Goal: Find specific page/section: Find specific page/section

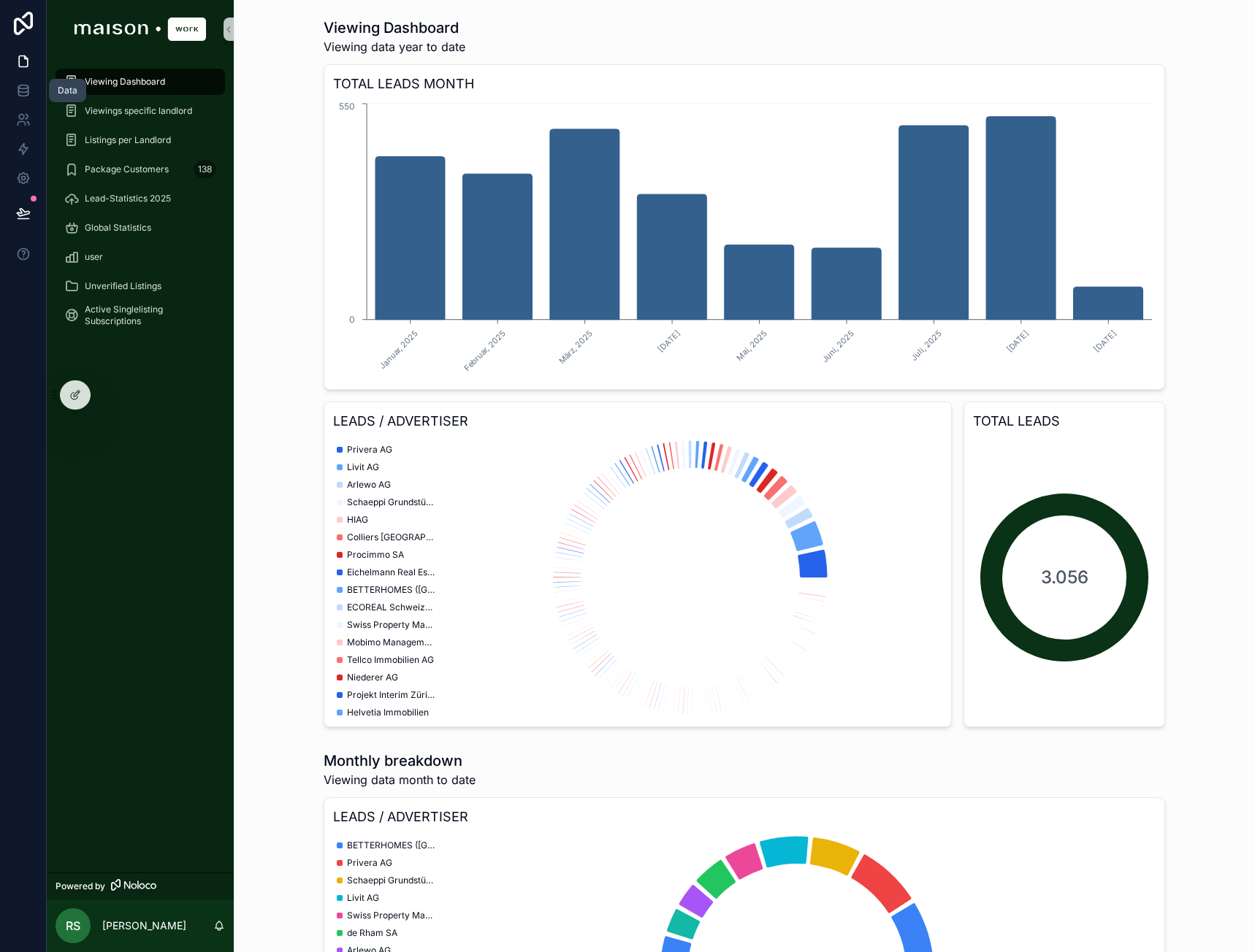
drag, startPoint x: 26, startPoint y: 84, endPoint x: 50, endPoint y: 84, distance: 24.0
click at [26, 84] on icon at bounding box center [23, 90] width 15 height 15
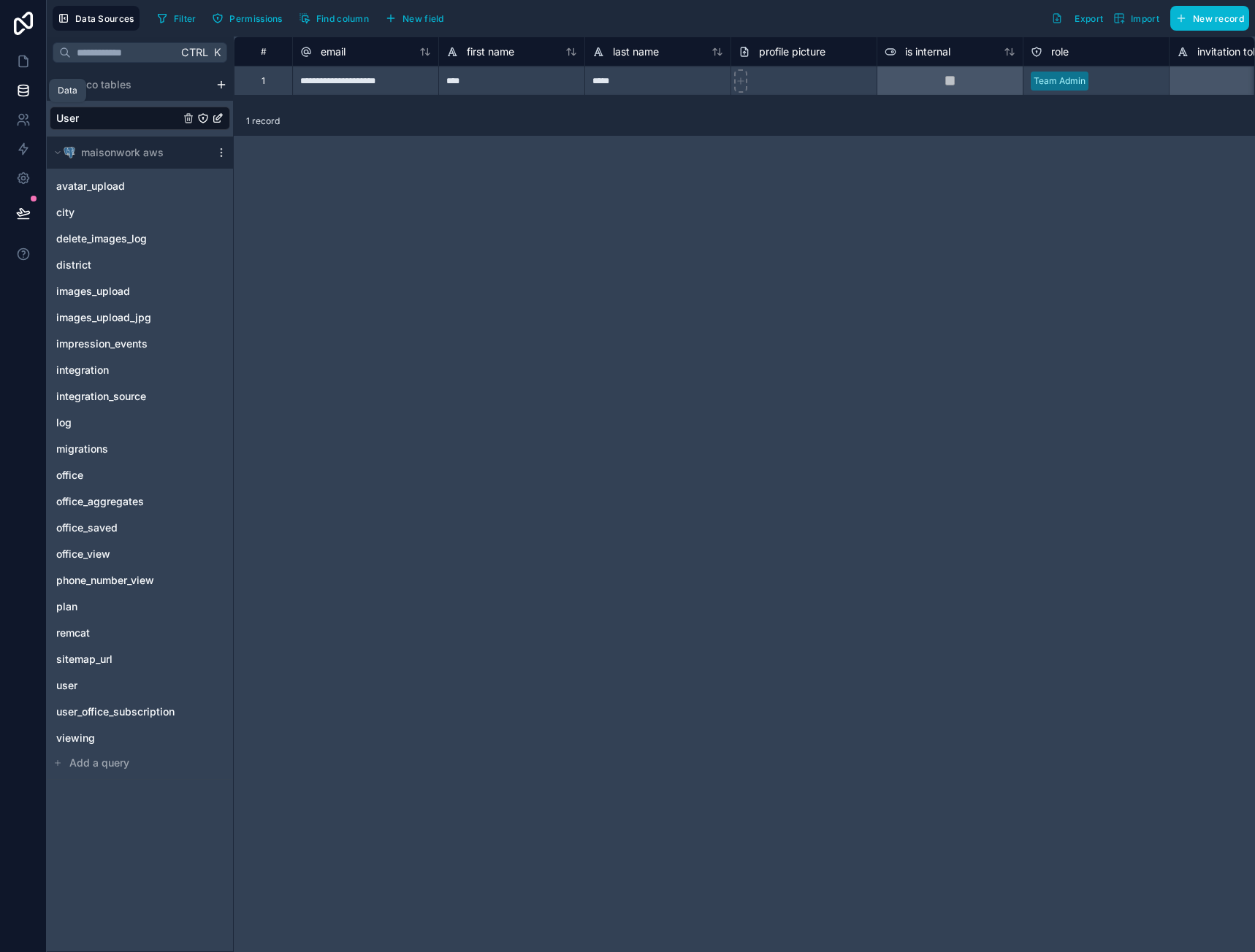
click at [18, 86] on icon at bounding box center [23, 90] width 15 height 15
click at [84, 680] on link "user" at bounding box center [140, 686] width 180 height 23
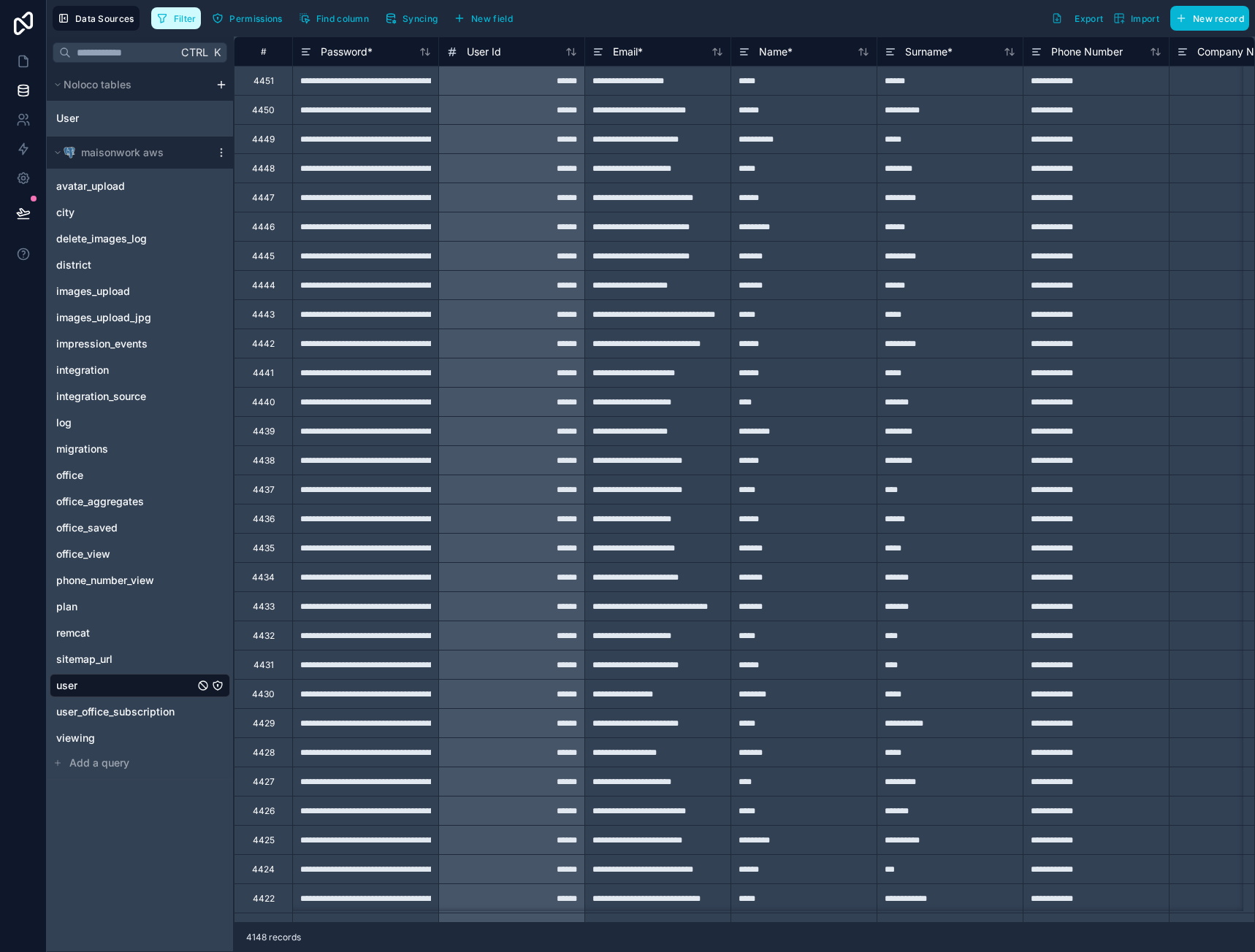
click at [179, 20] on span "Filter" at bounding box center [185, 19] width 23 height 11
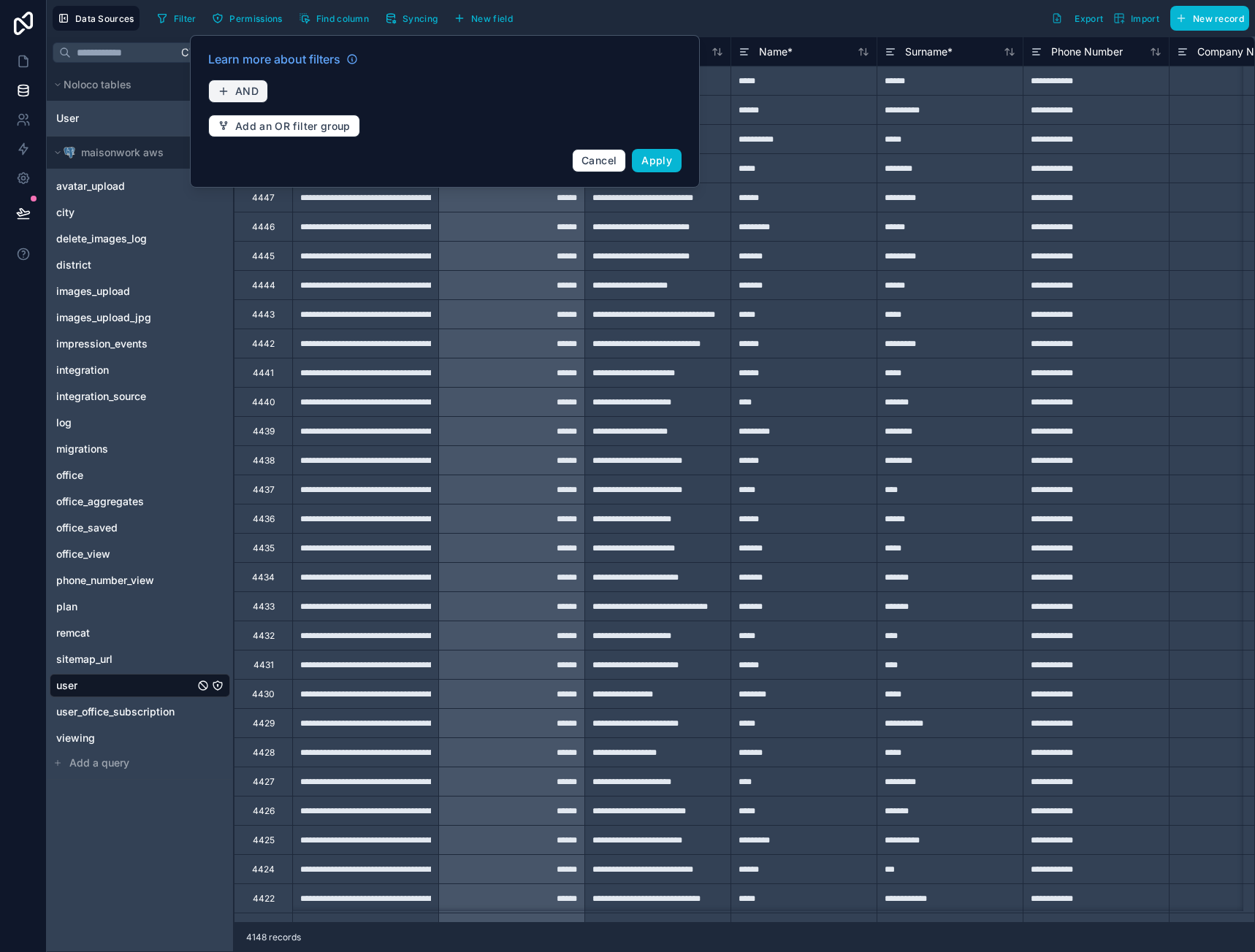
click at [245, 95] on span "AND" at bounding box center [247, 91] width 23 height 13
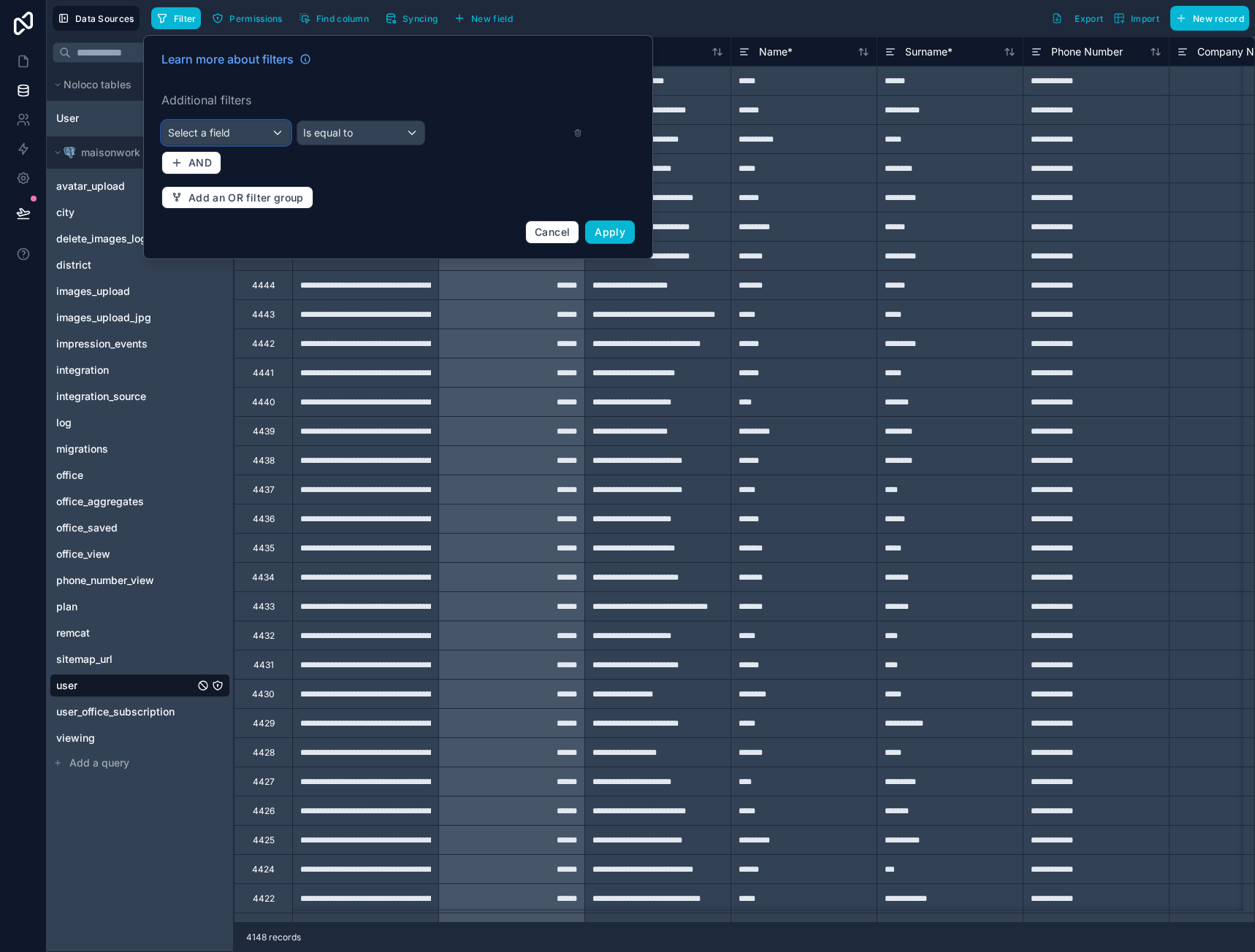
click at [263, 127] on div "Select a field" at bounding box center [226, 133] width 128 height 23
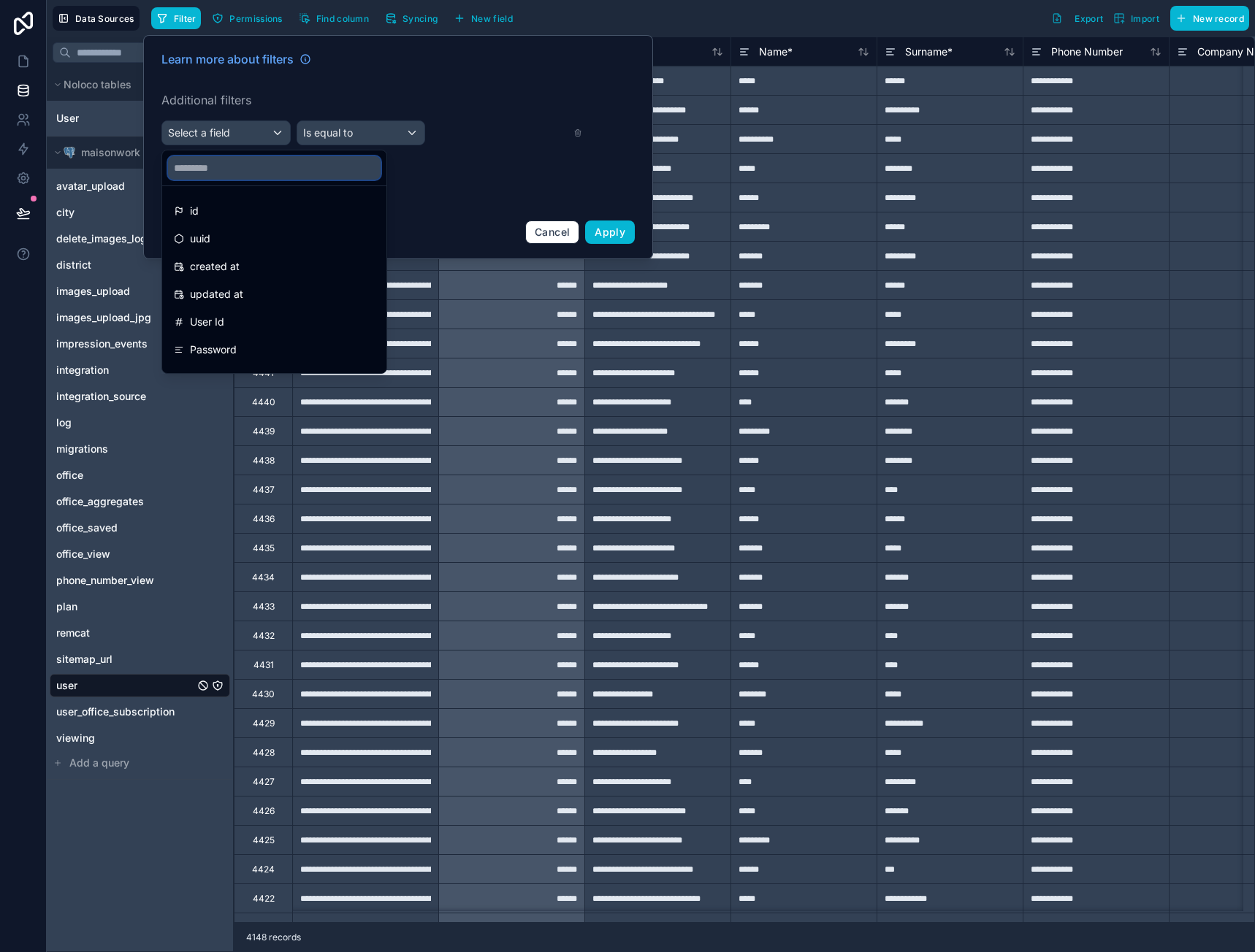
click at [205, 170] on input "text" at bounding box center [274, 168] width 213 height 23
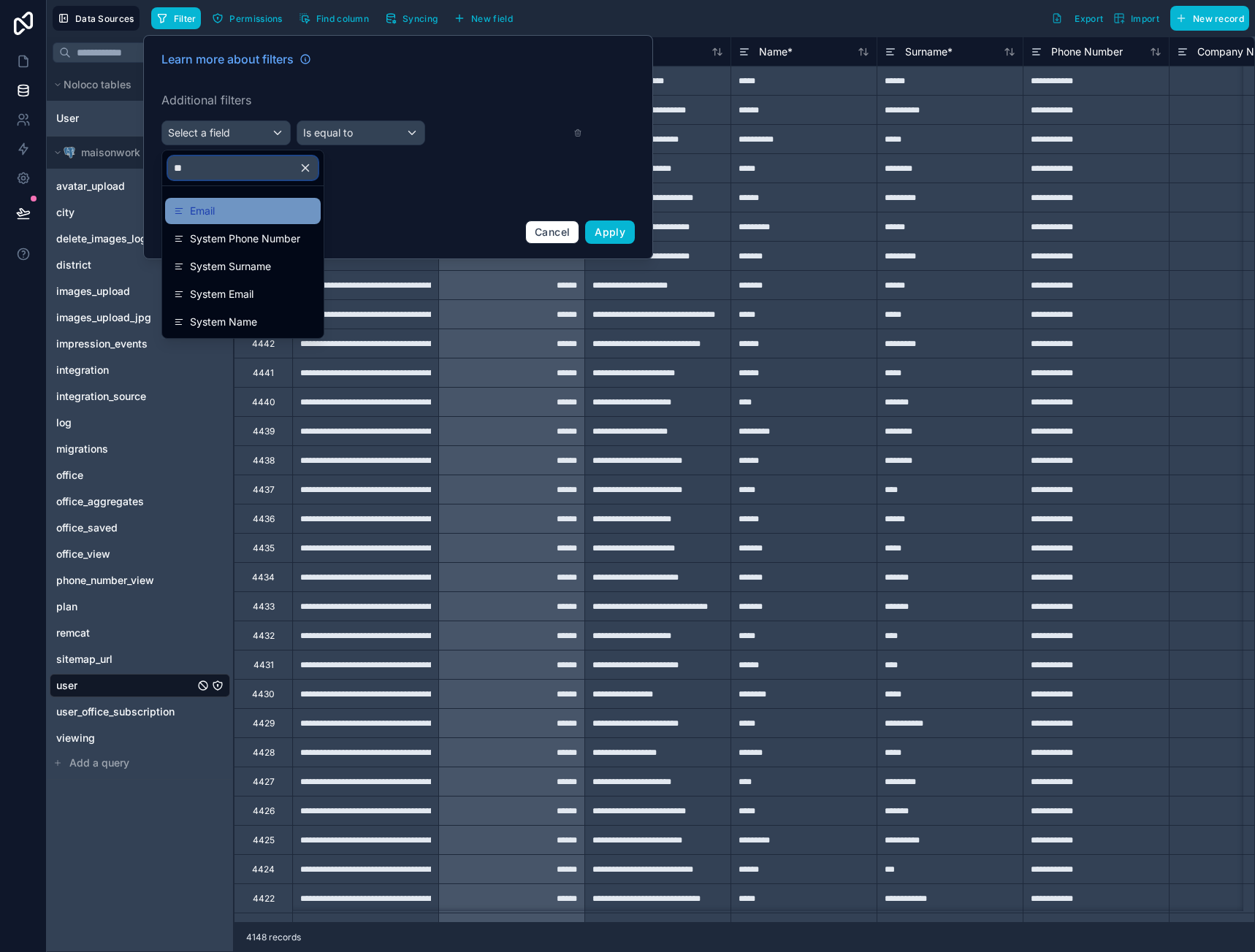
type input "**"
click at [235, 201] on div "Email" at bounding box center [243, 211] width 155 height 26
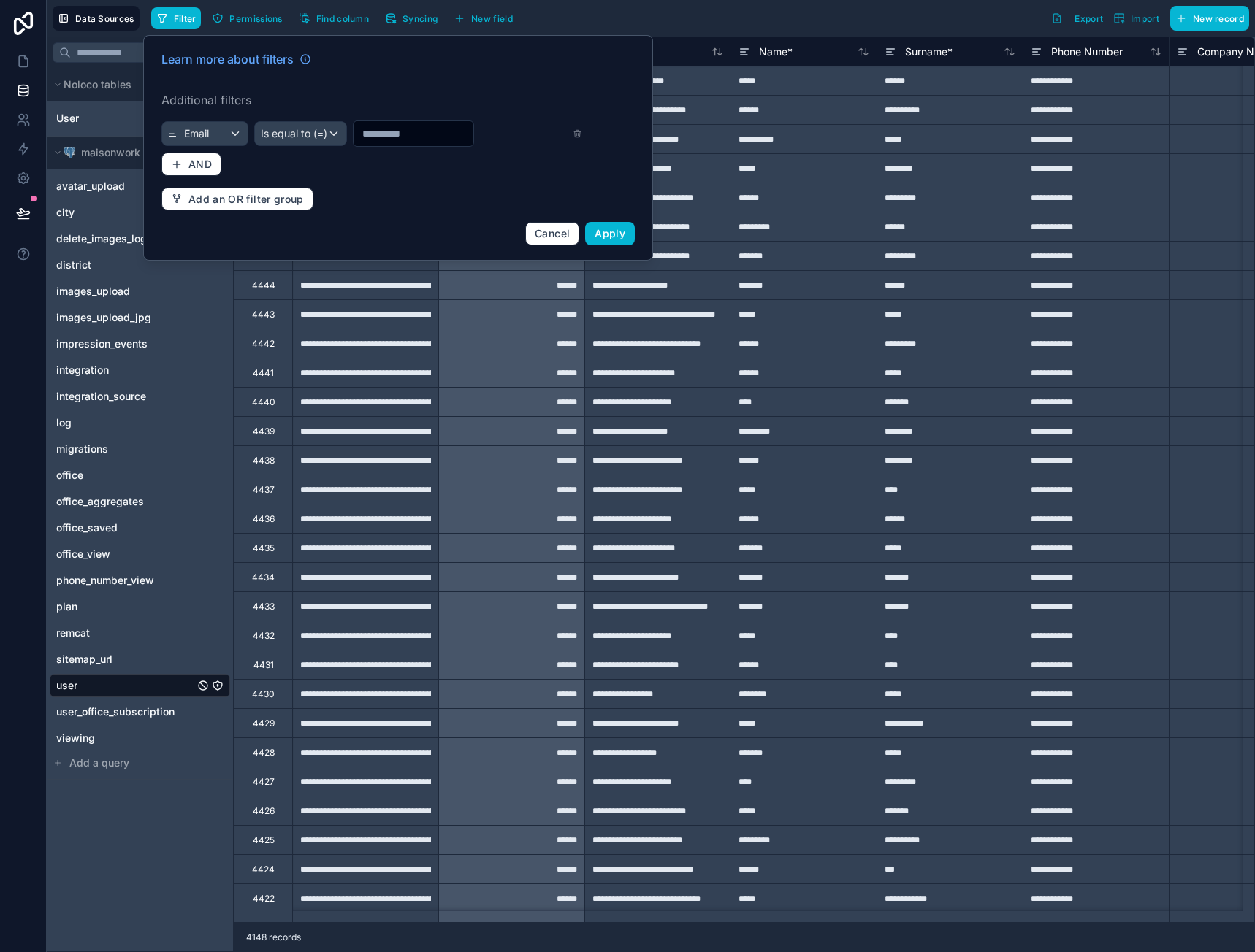
click at [397, 129] on input "text" at bounding box center [413, 134] width 120 height 20
type input "******"
click at [280, 128] on span "Is equal to (=)" at bounding box center [285, 134] width 67 height 15
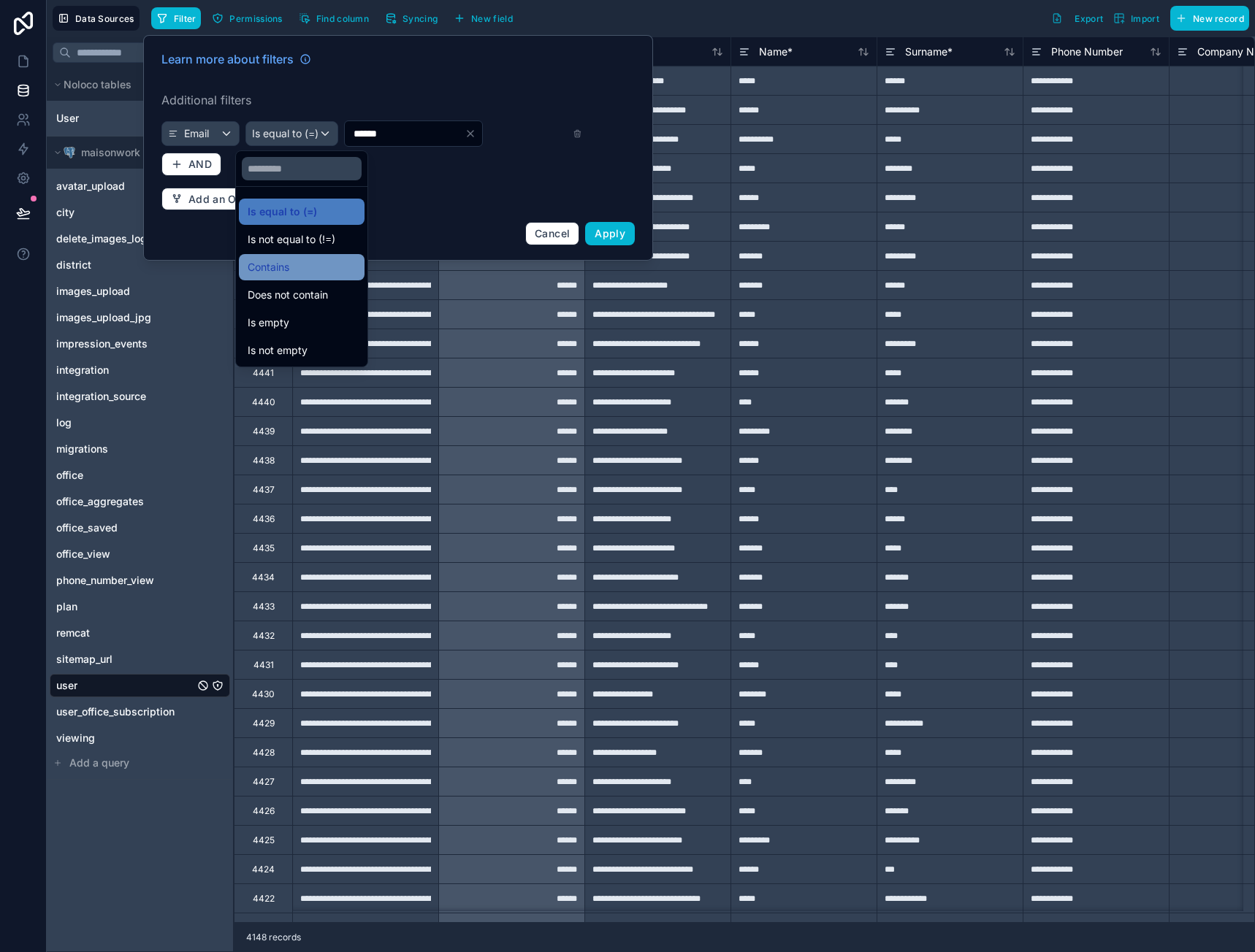
click at [285, 265] on span "Contains" at bounding box center [269, 267] width 42 height 18
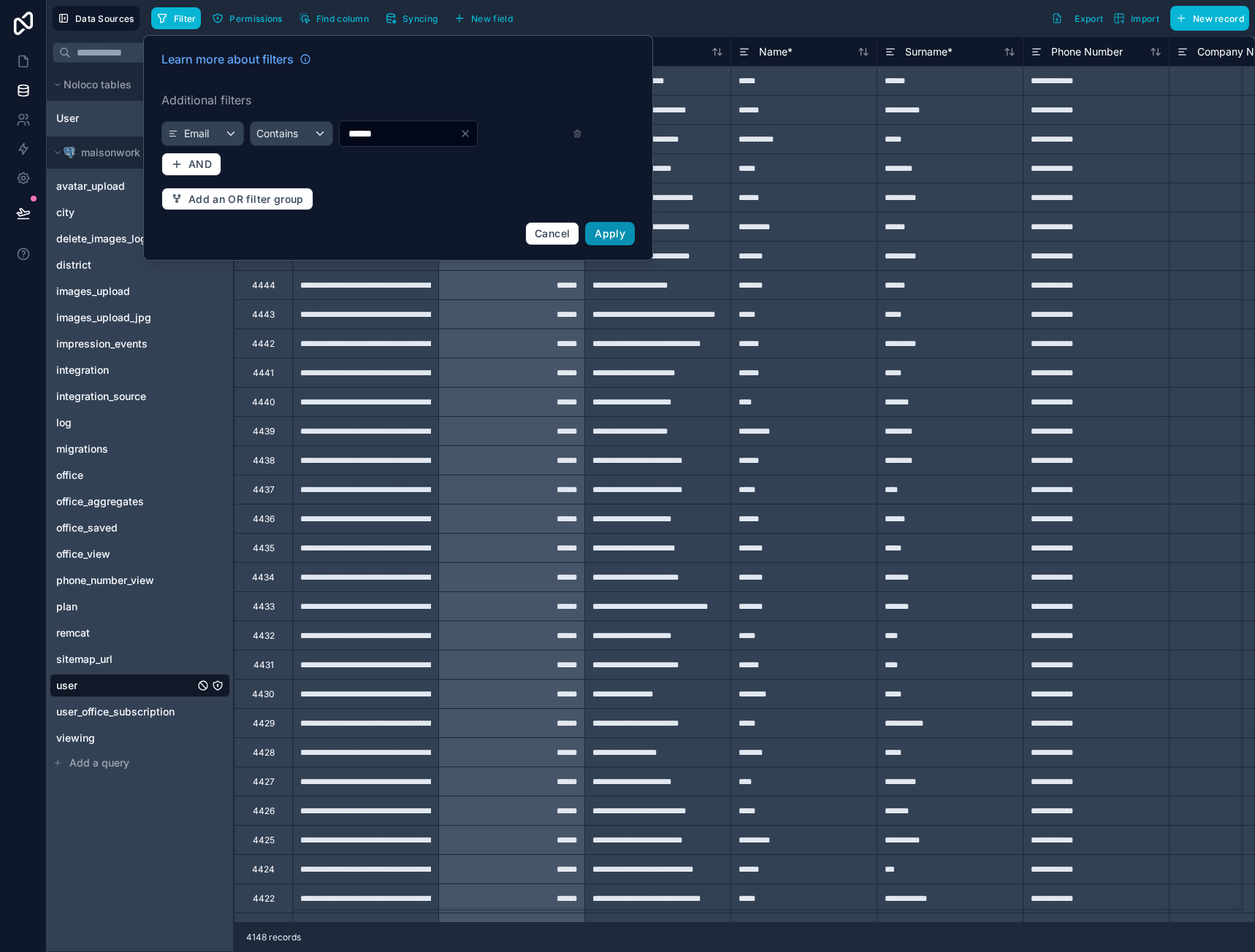
click at [614, 233] on span "Apply" at bounding box center [610, 233] width 30 height 12
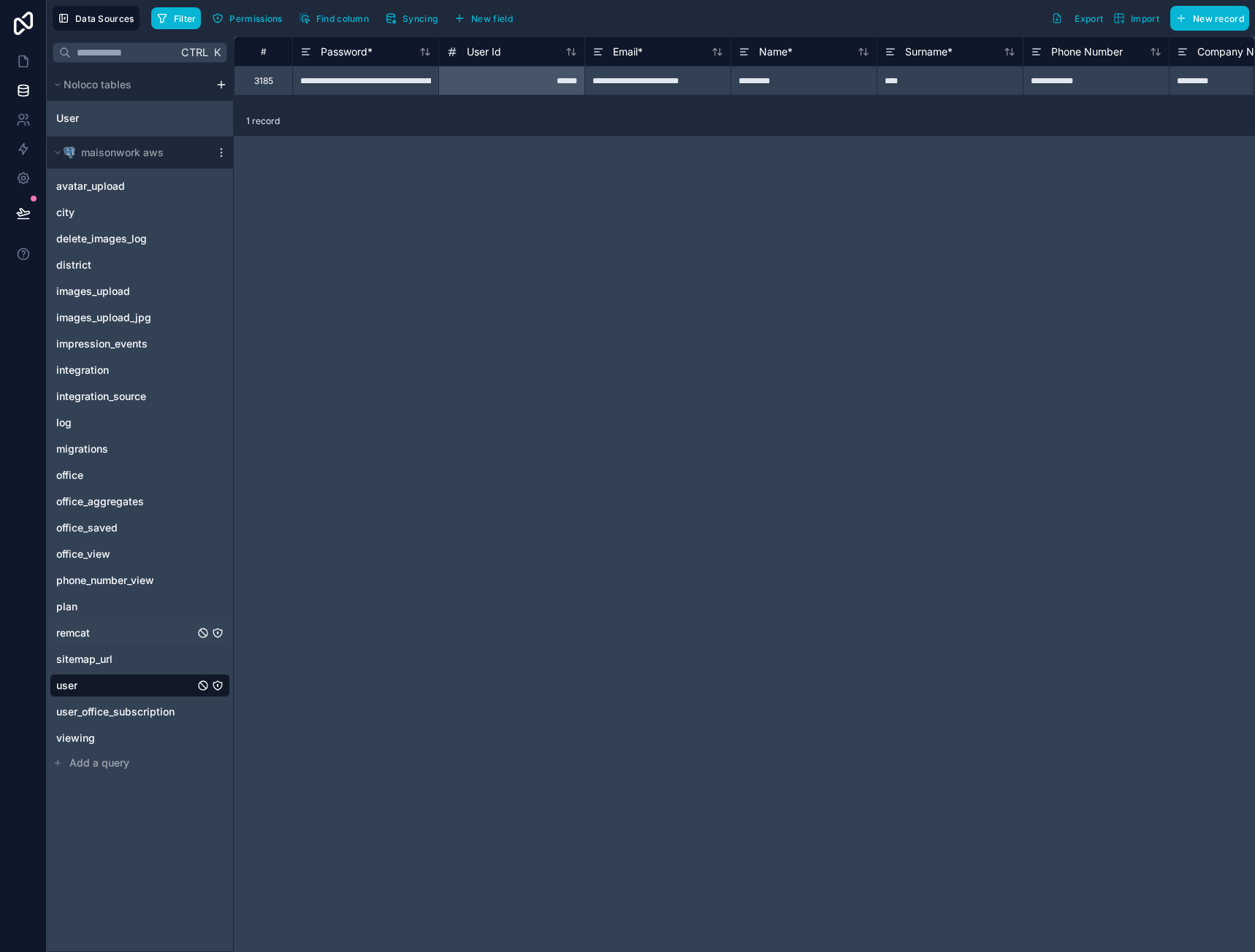
click at [88, 631] on span "remcat" at bounding box center [72, 633] width 33 height 15
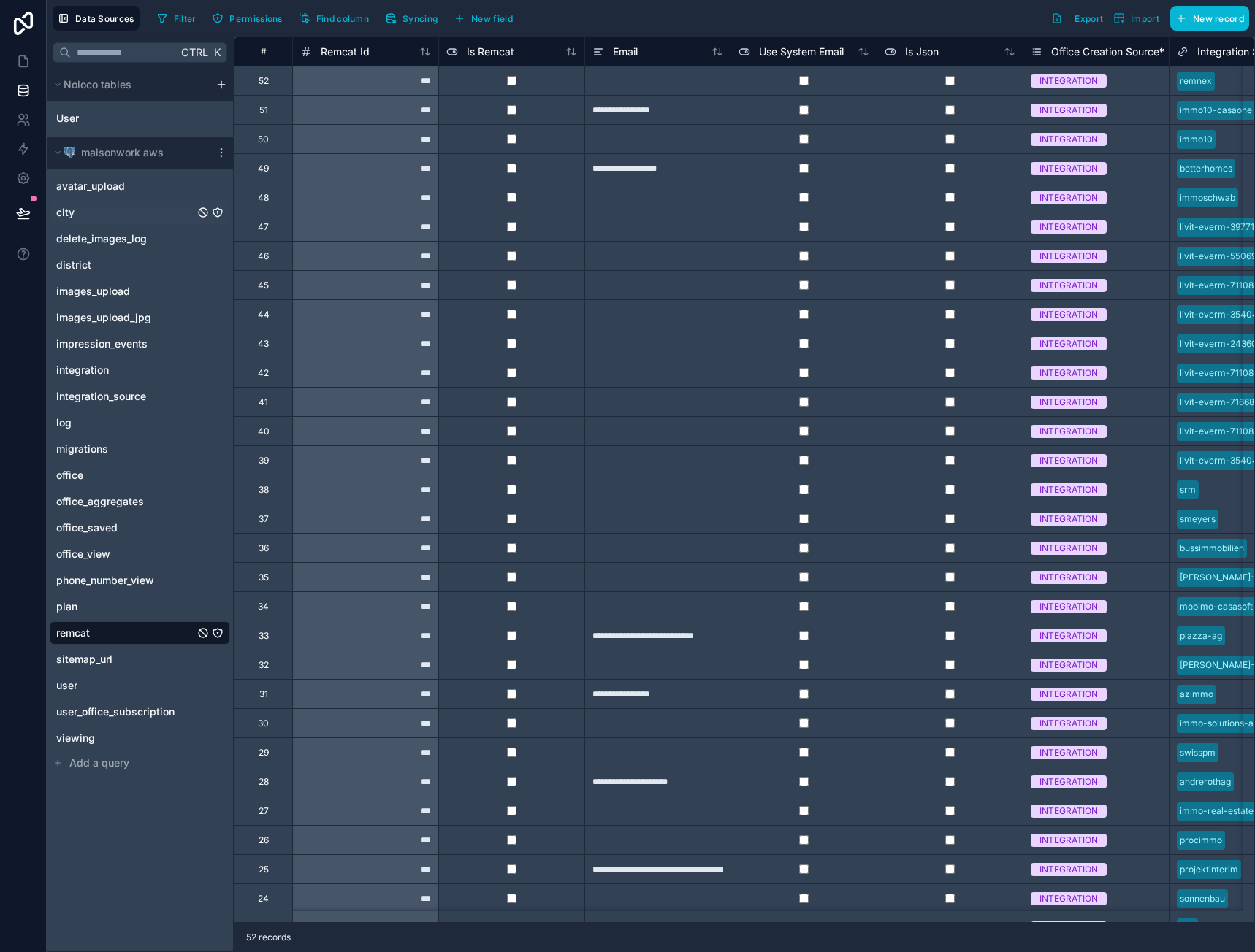
click at [92, 217] on link "city" at bounding box center [140, 213] width 180 height 23
